Goal: Transaction & Acquisition: Purchase product/service

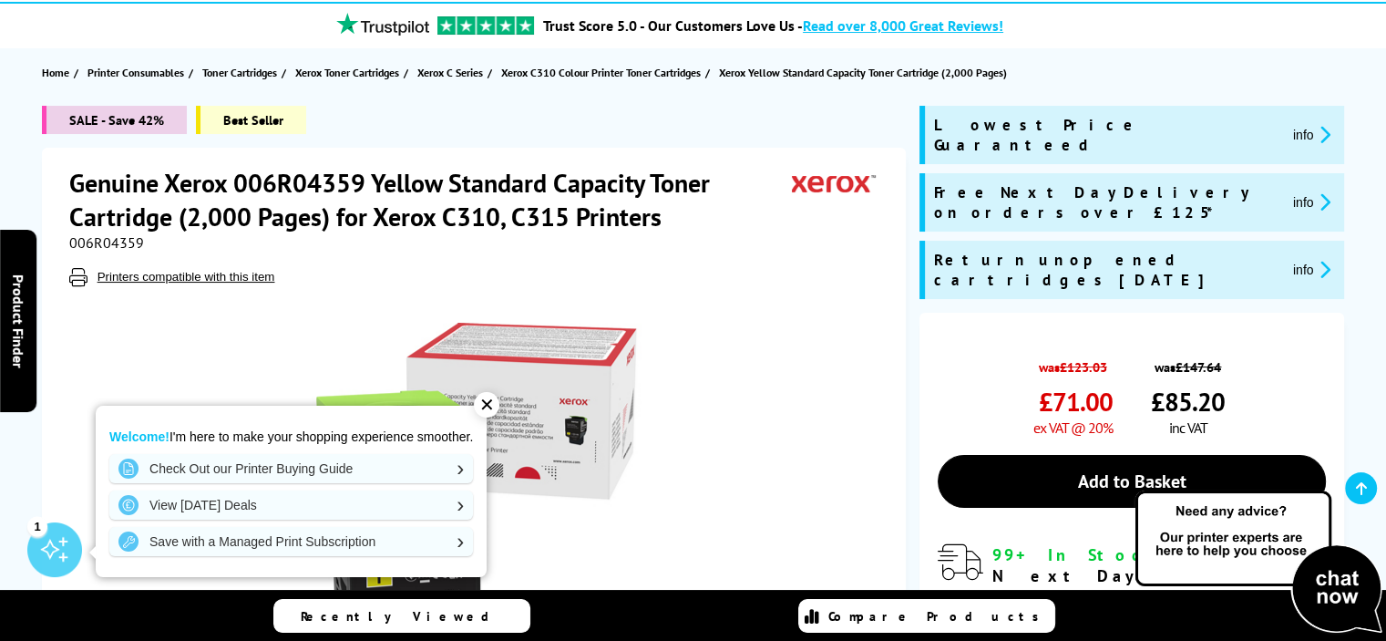
scroll to position [182, 0]
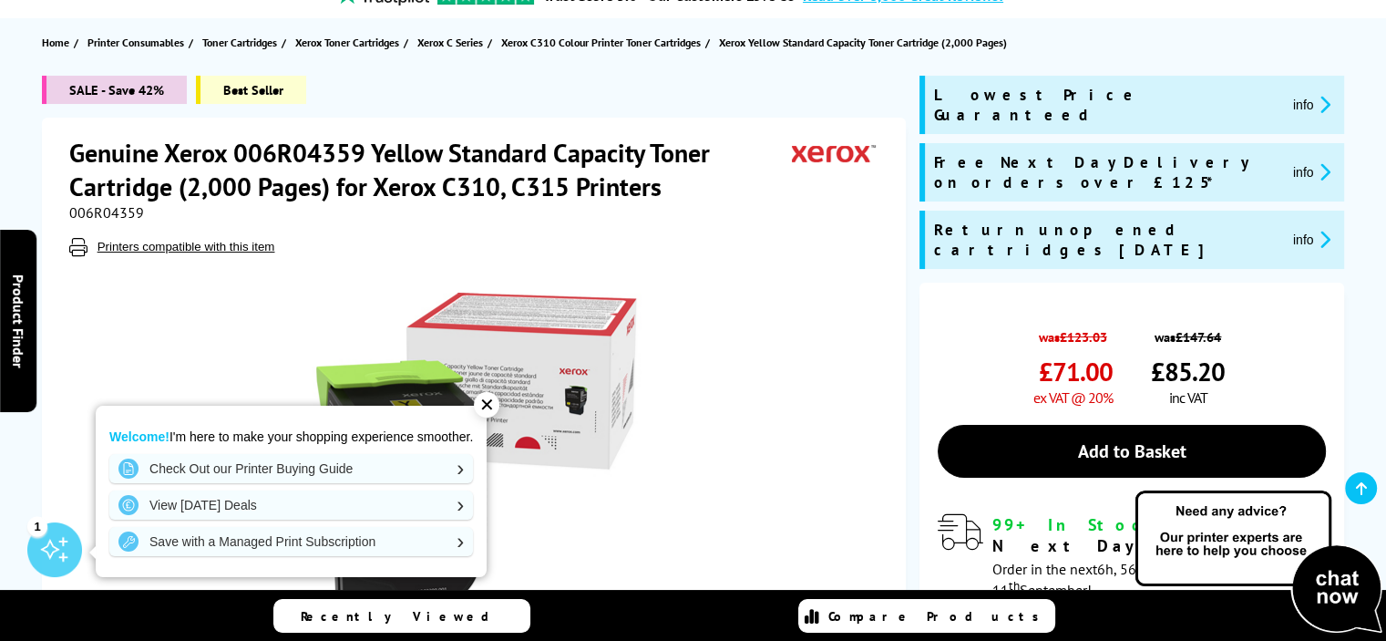
click at [493, 407] on div "✕" at bounding box center [487, 405] width 26 height 26
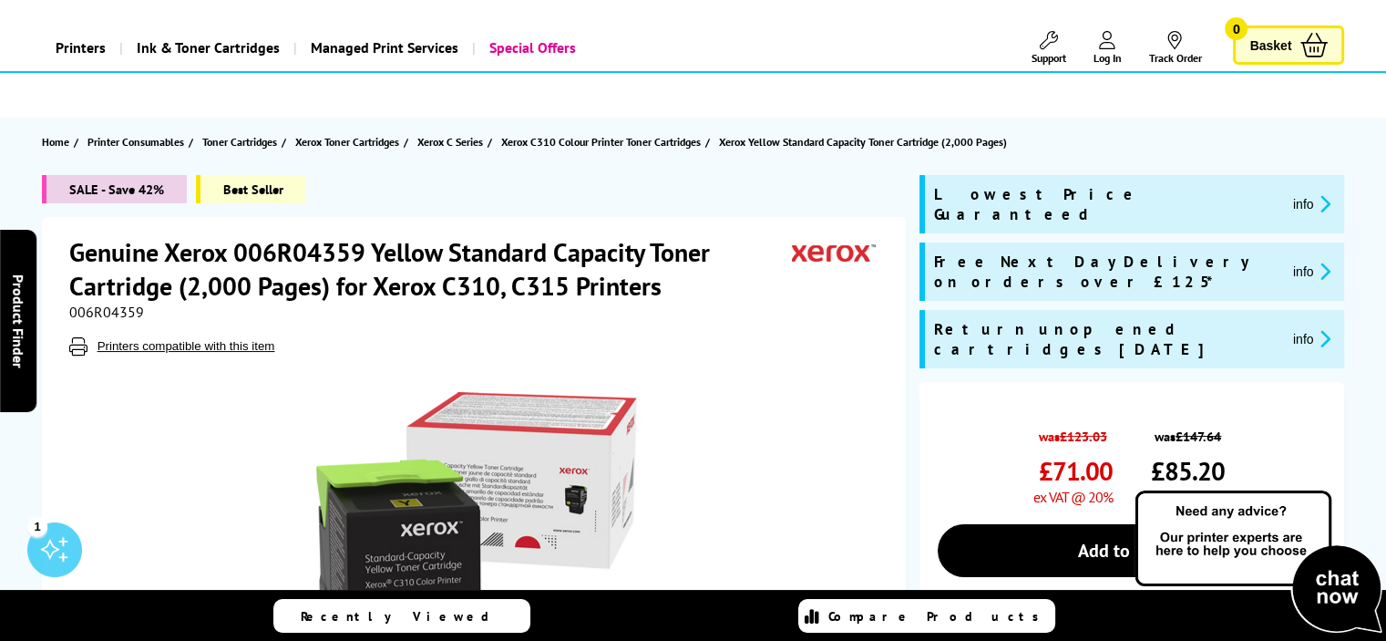
scroll to position [0, 0]
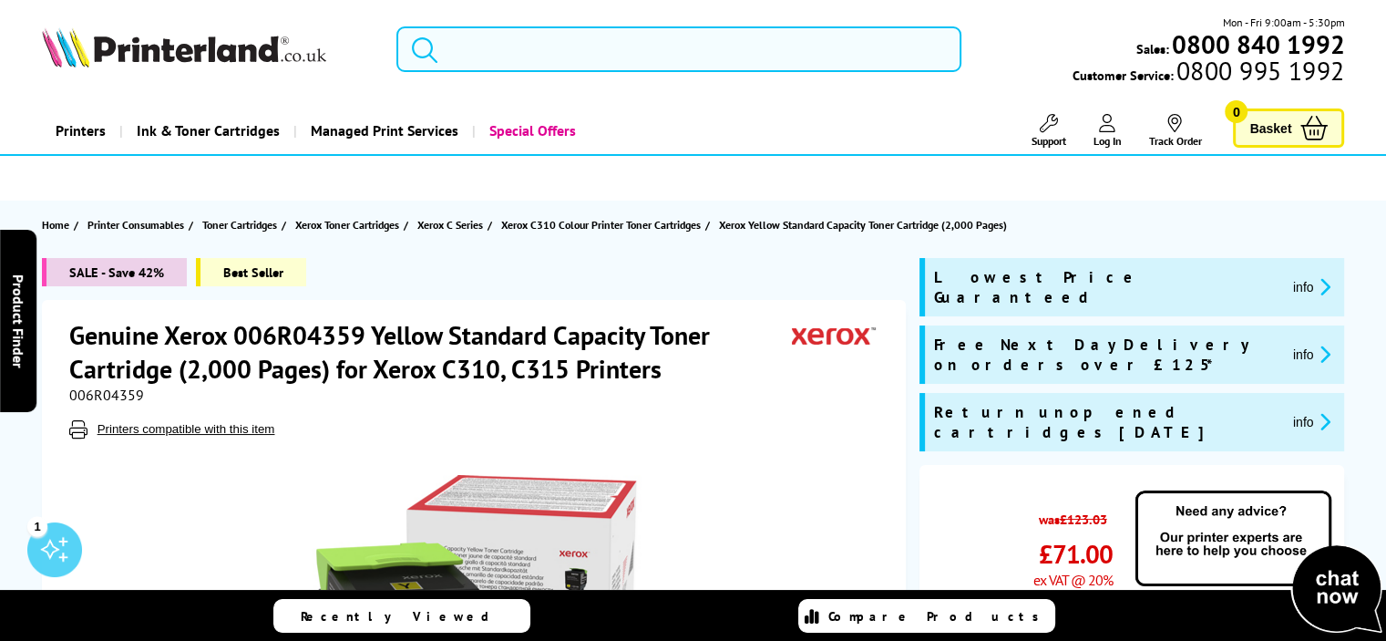
click at [562, 51] on input "search" at bounding box center [678, 49] width 565 height 46
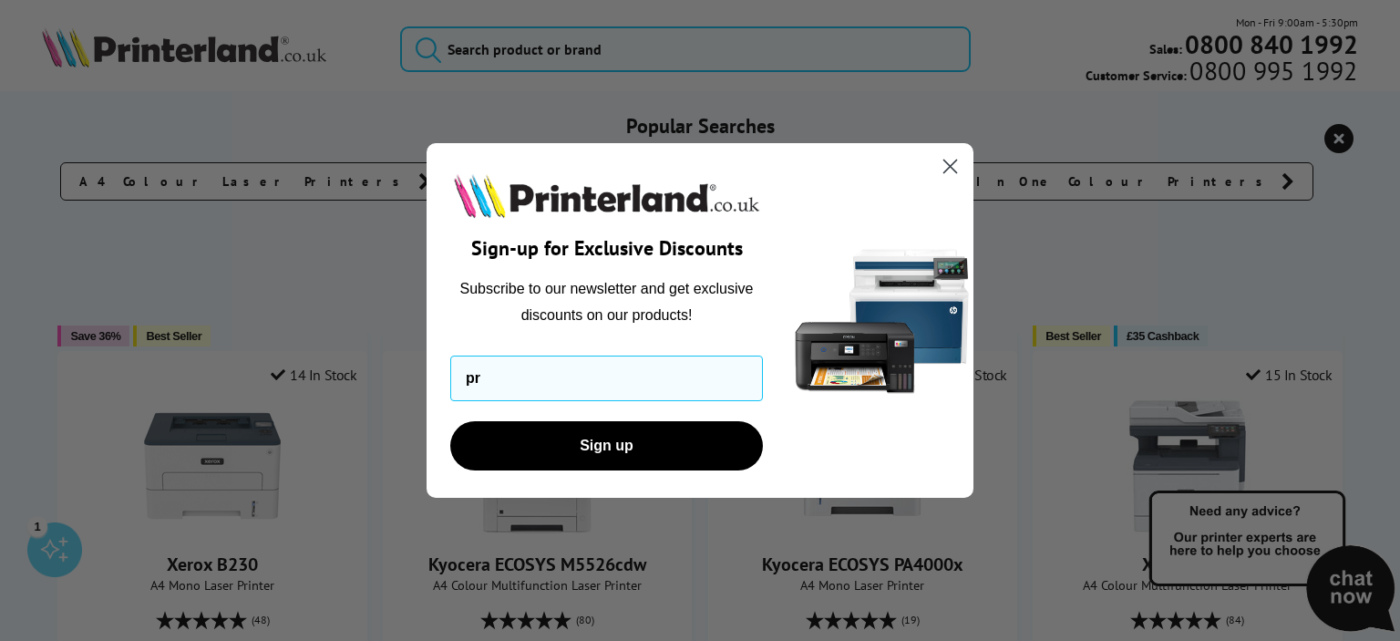
type input "pr"
click at [942, 173] on circle "Close dialog" at bounding box center [950, 166] width 30 height 30
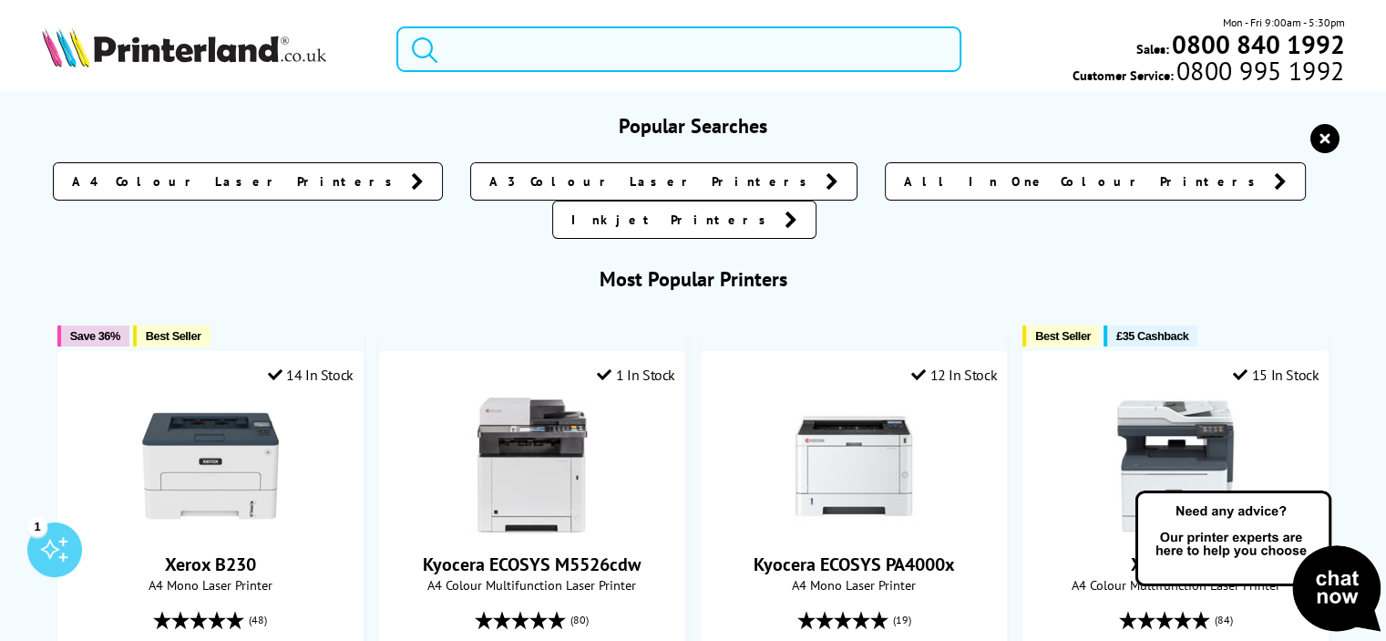
click at [638, 62] on input "search" at bounding box center [678, 49] width 565 height 46
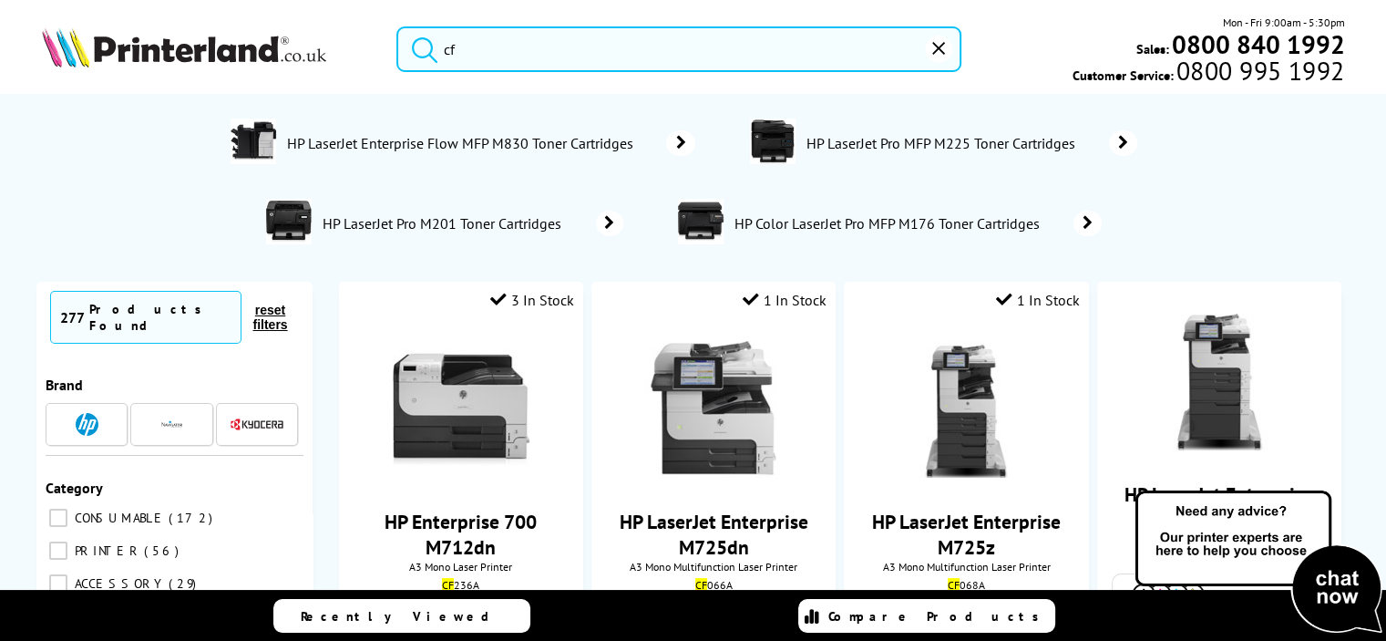
type input "c"
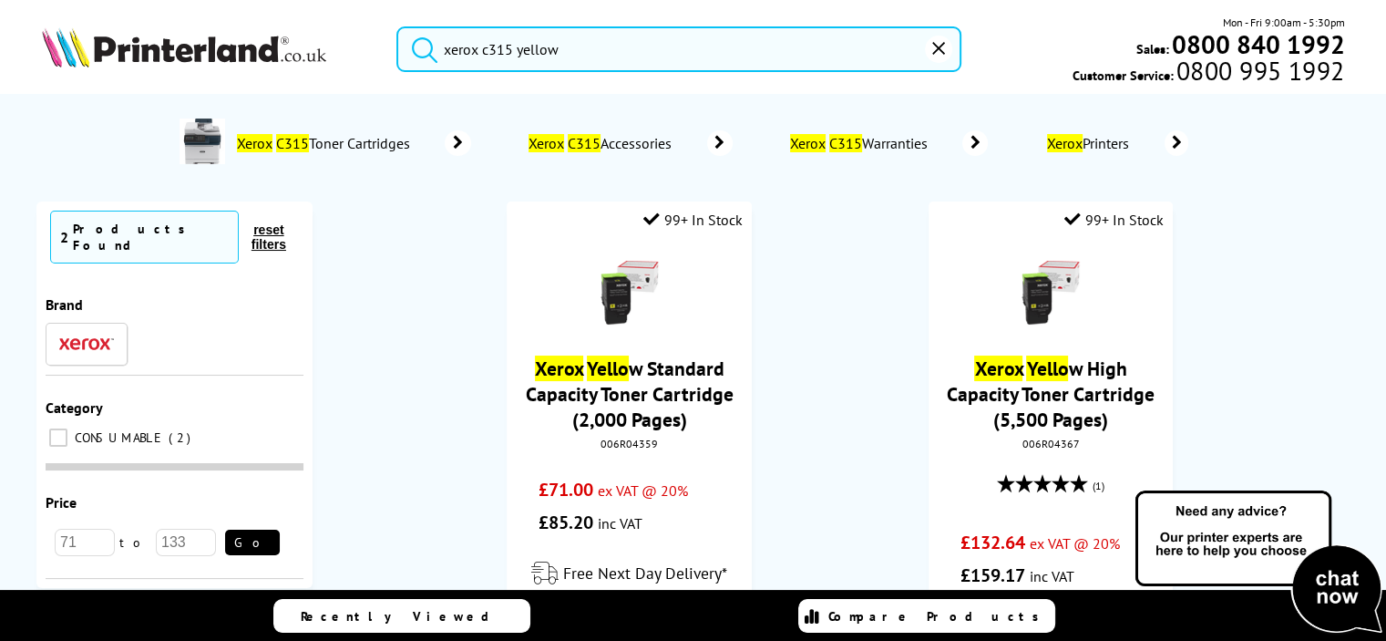
type input "xerox c315 yellow"
click at [397, 26] on button "submit" at bounding box center [420, 46] width 46 height 40
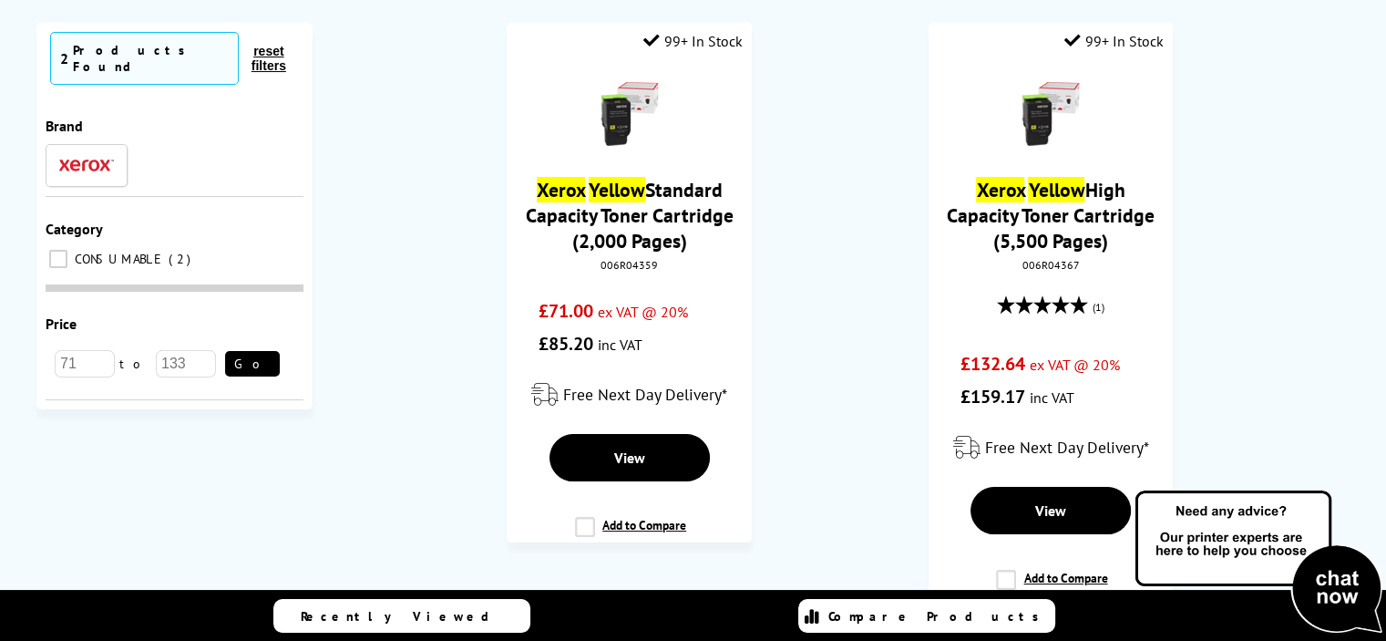
scroll to position [182, 0]
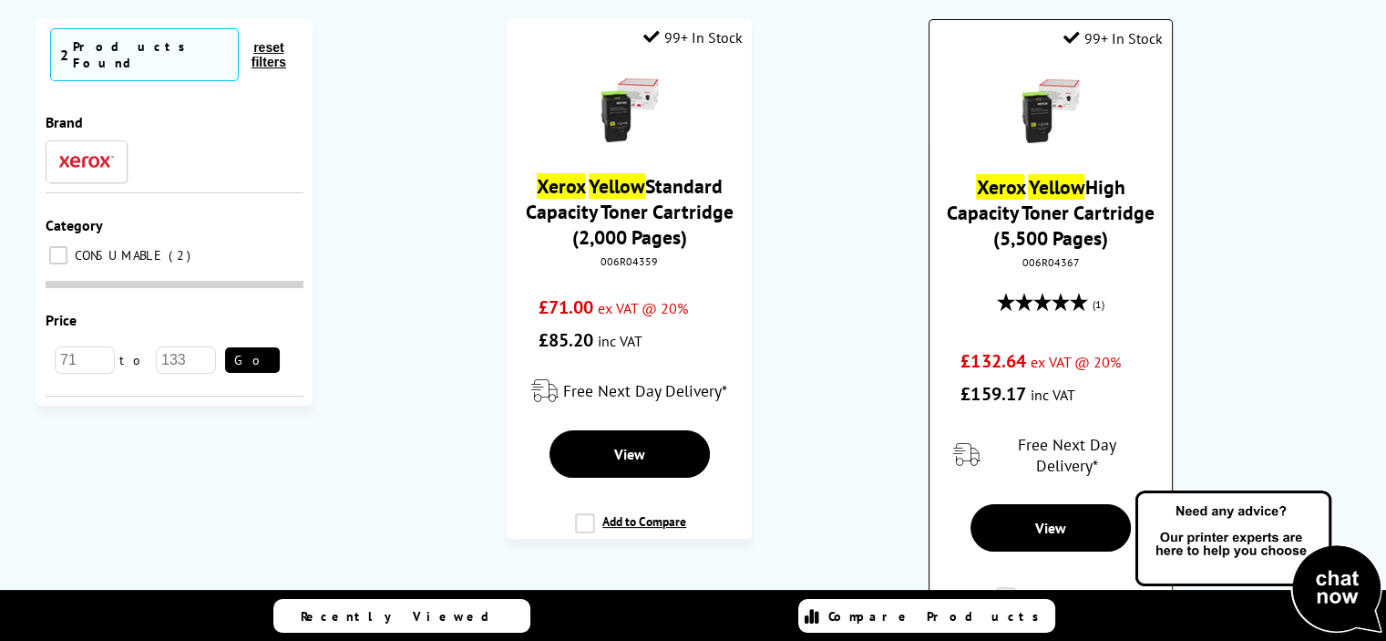
click at [1097, 233] on link "Xerox Yellow High Capacity Toner Cartridge (5,500 Pages)" at bounding box center [1051, 212] width 208 height 77
